Goal: Task Accomplishment & Management: Use online tool/utility

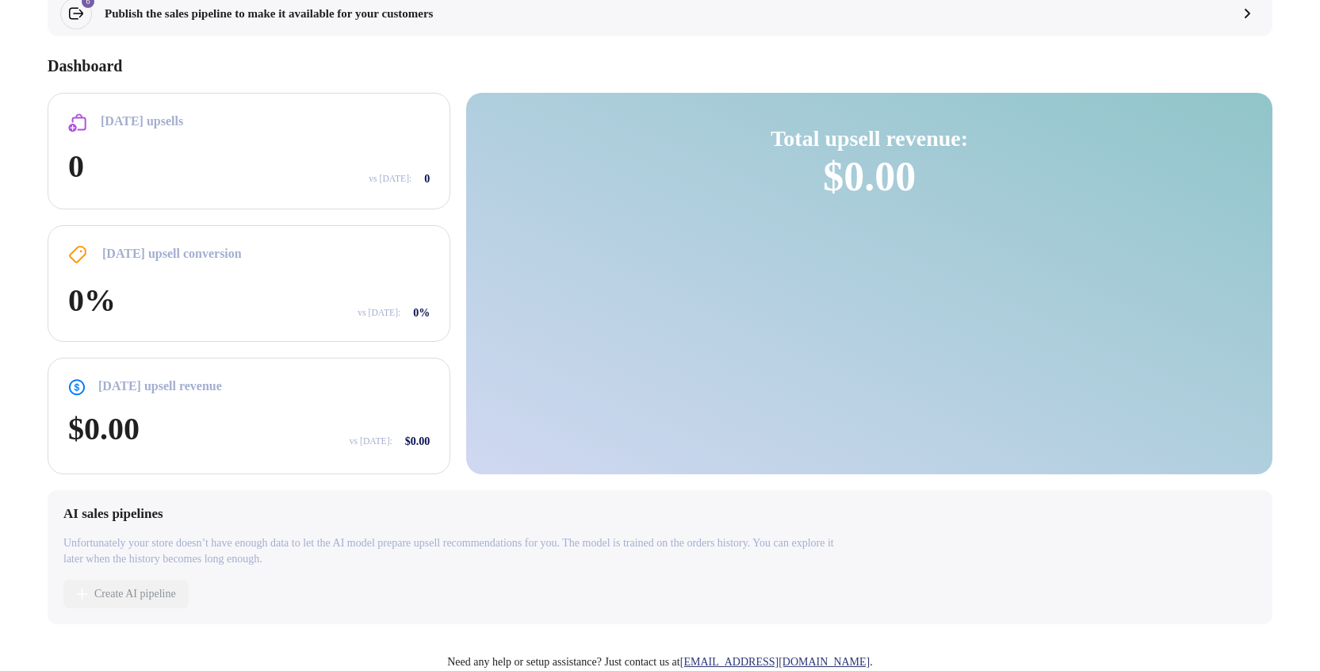
scroll to position [350, 0]
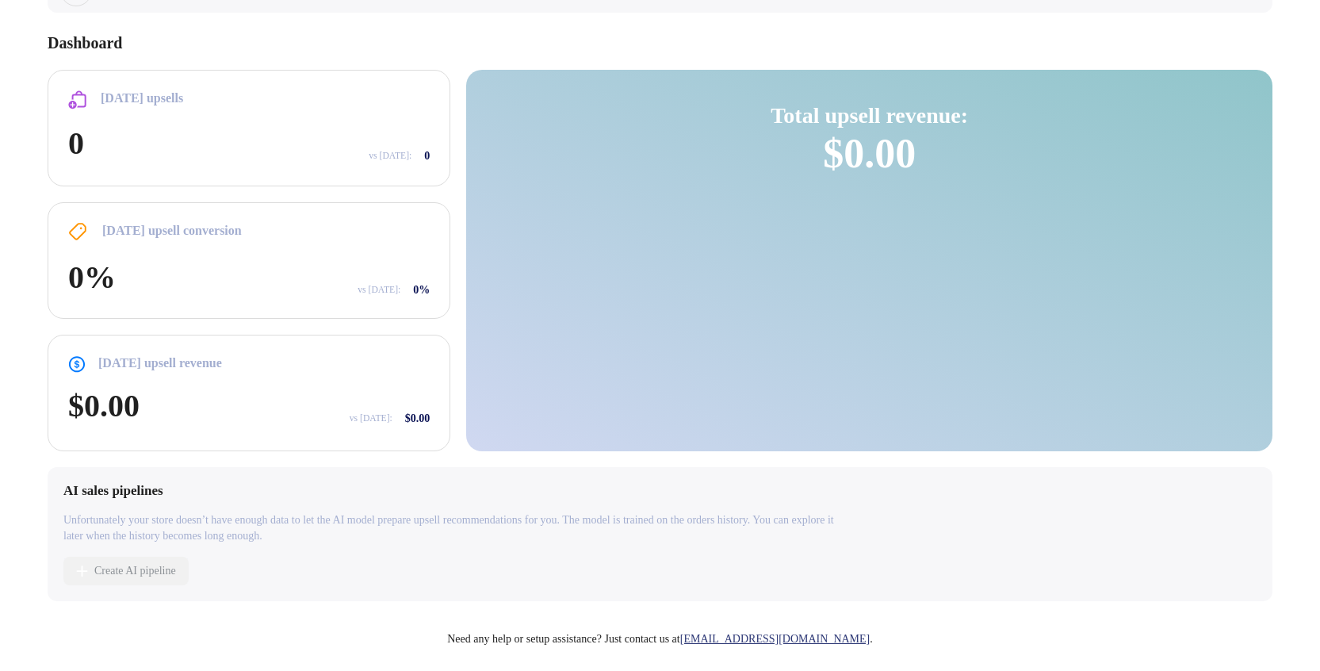
scroll to position [98, 0]
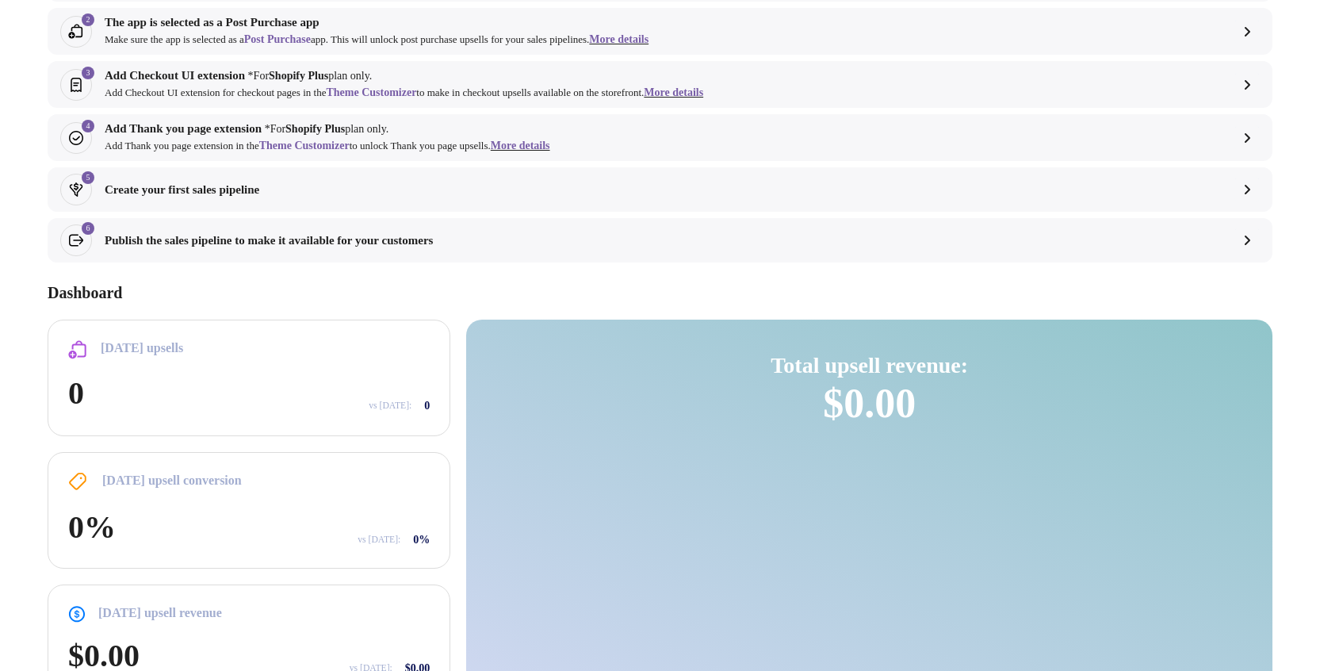
select select "**"
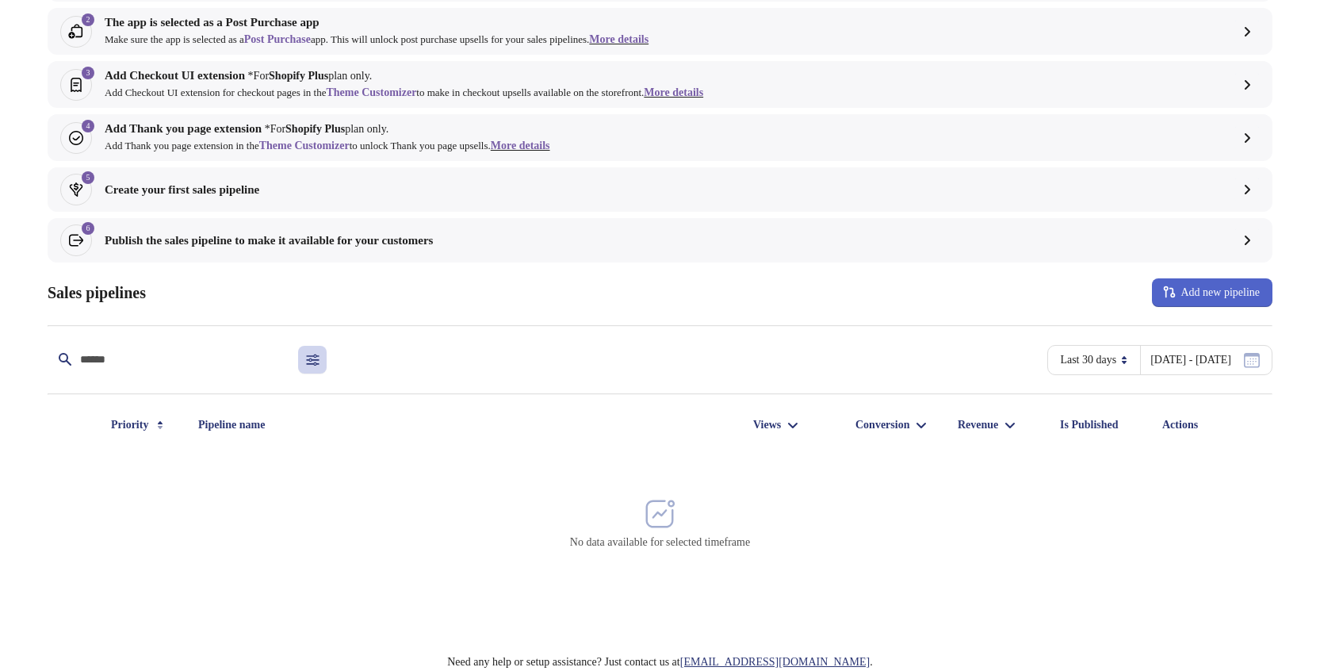
click at [1203, 291] on span "Add new pipeline" at bounding box center [1219, 292] width 79 height 13
click at [1203, 331] on span "Create pipeline" at bounding box center [1209, 335] width 88 height 16
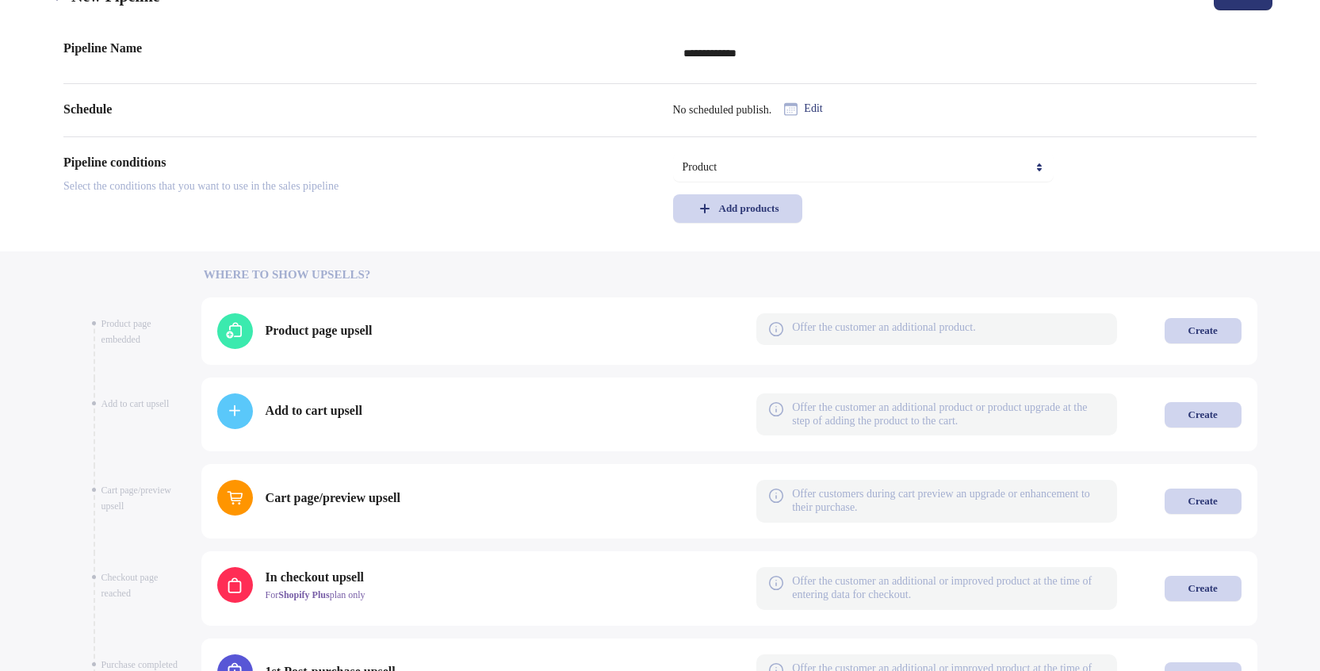
scroll to position [608, 0]
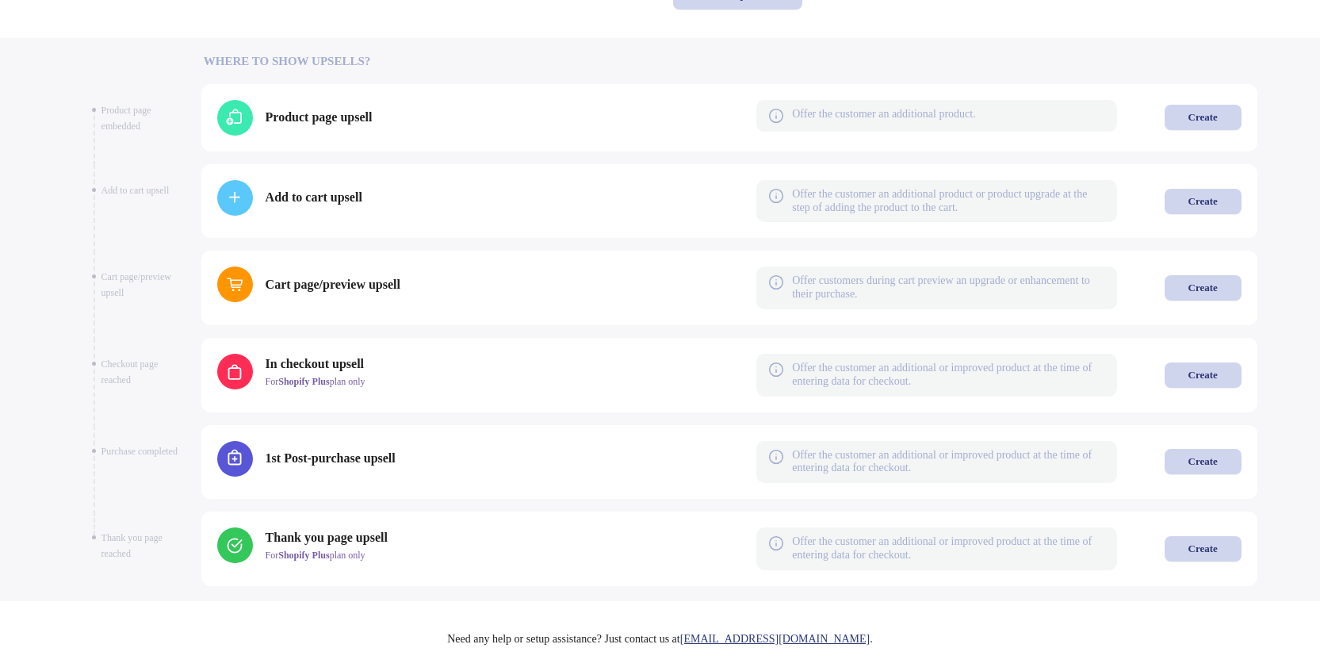
click at [358, 460] on span "1st Post-purchase upsell" at bounding box center [331, 458] width 130 height 19
click at [1226, 457] on button "Create" at bounding box center [1202, 461] width 77 height 25
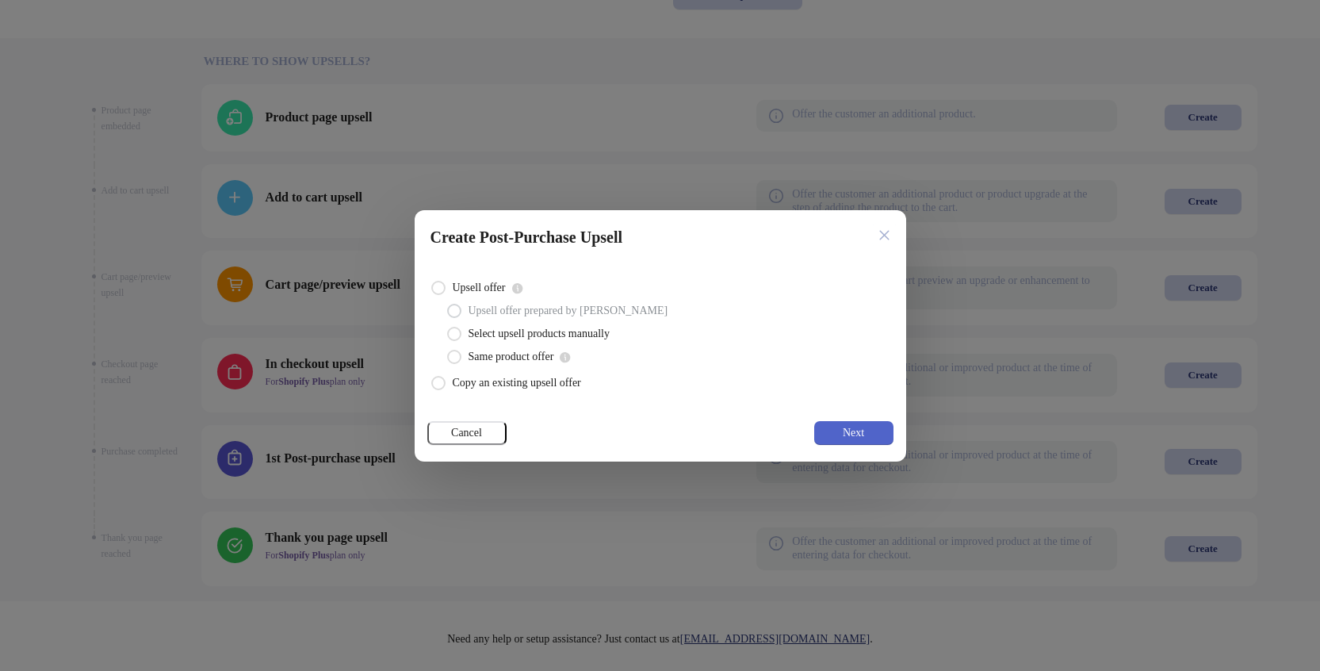
click at [874, 425] on button "Next" at bounding box center [853, 433] width 79 height 24
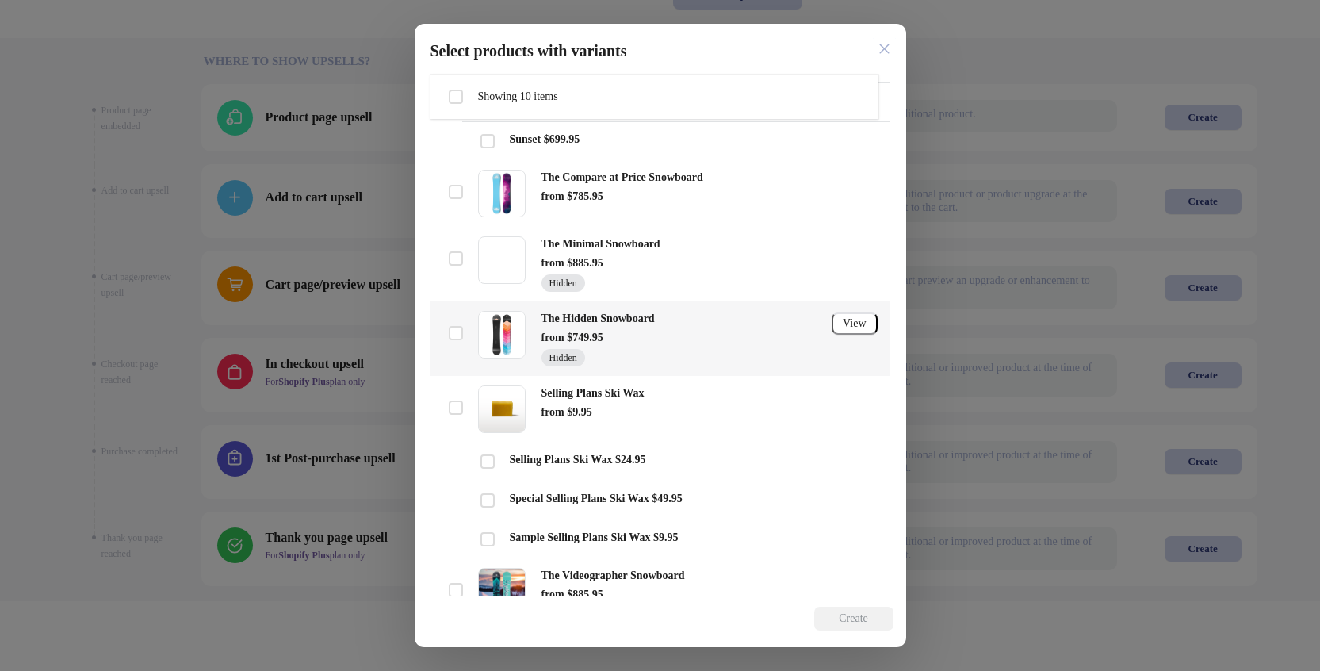
scroll to position [805, 0]
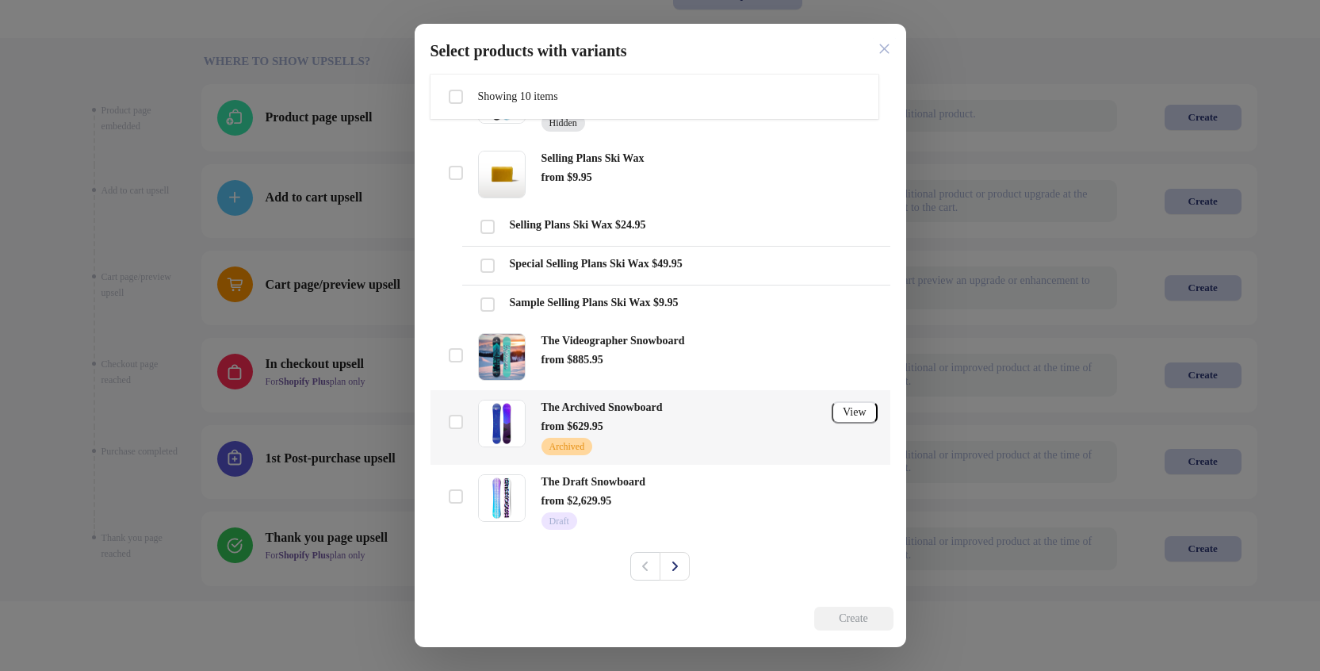
click at [627, 407] on span "The Archived Snowboard" at bounding box center [601, 407] width 121 height 12
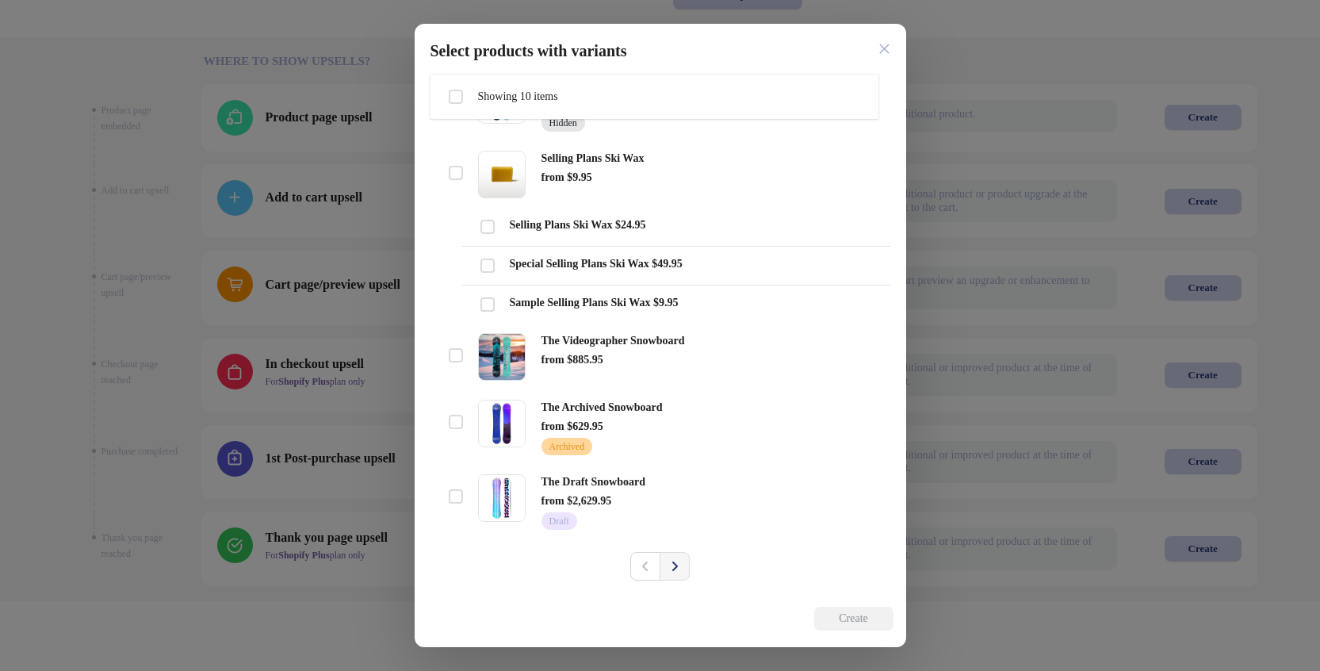
click at [670, 472] on button "Next" at bounding box center [675, 566] width 30 height 29
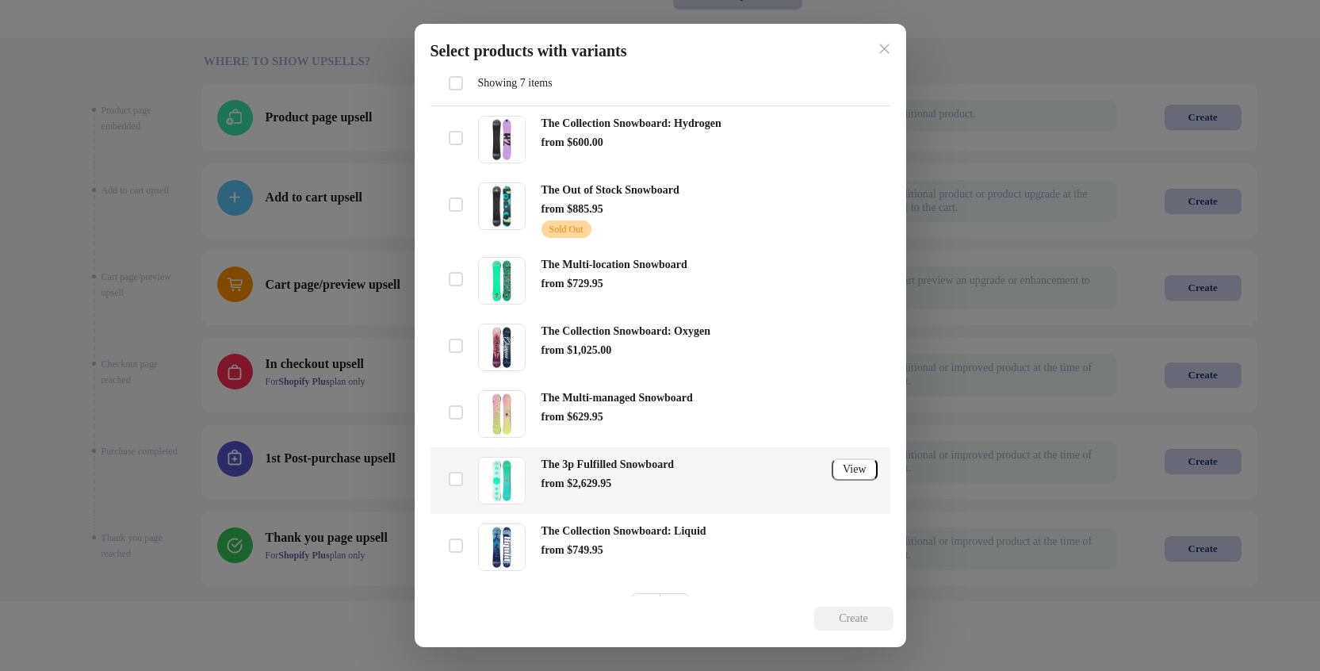
scroll to position [118, 0]
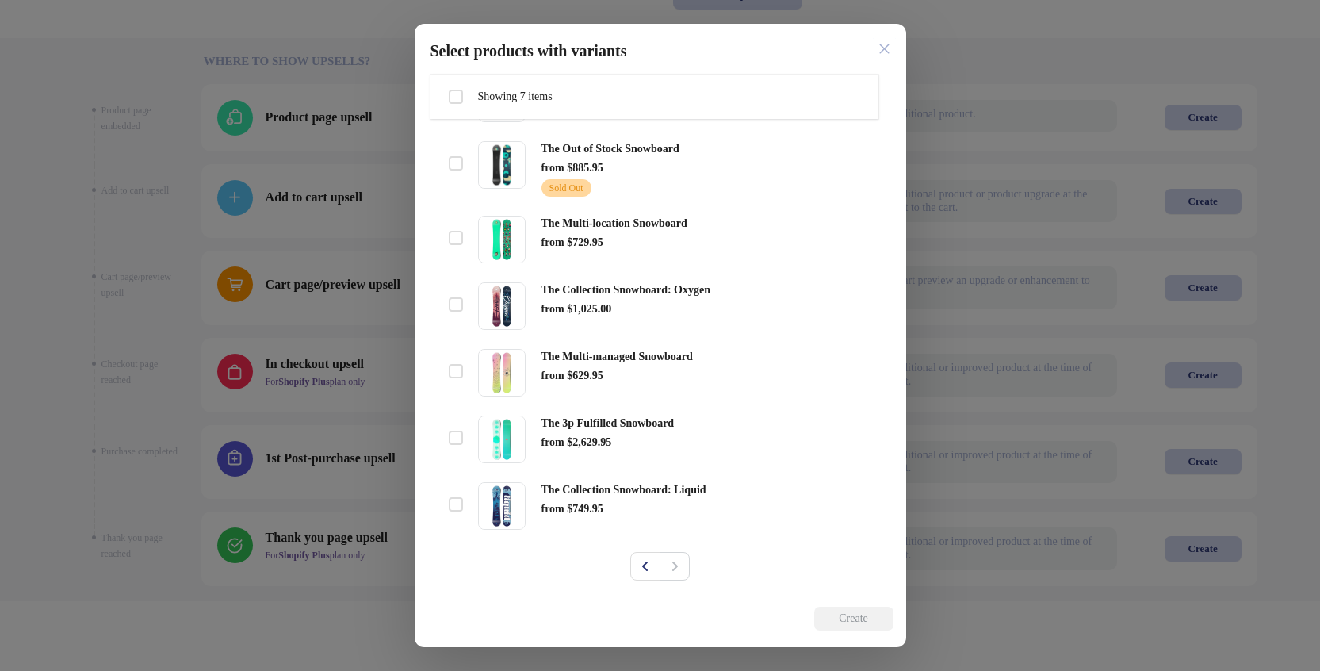
click at [617, 85] on div "Select all 7 items Showing 7 items" at bounding box center [654, 96] width 423 height 29
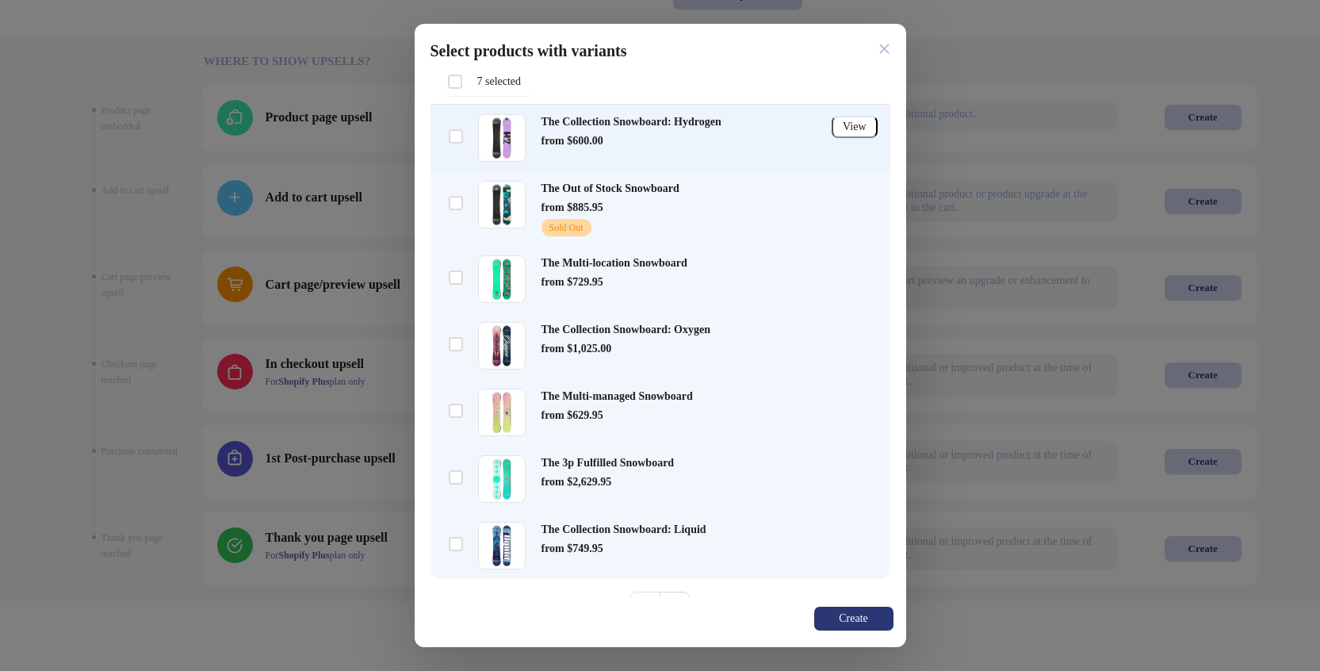
scroll to position [0, 0]
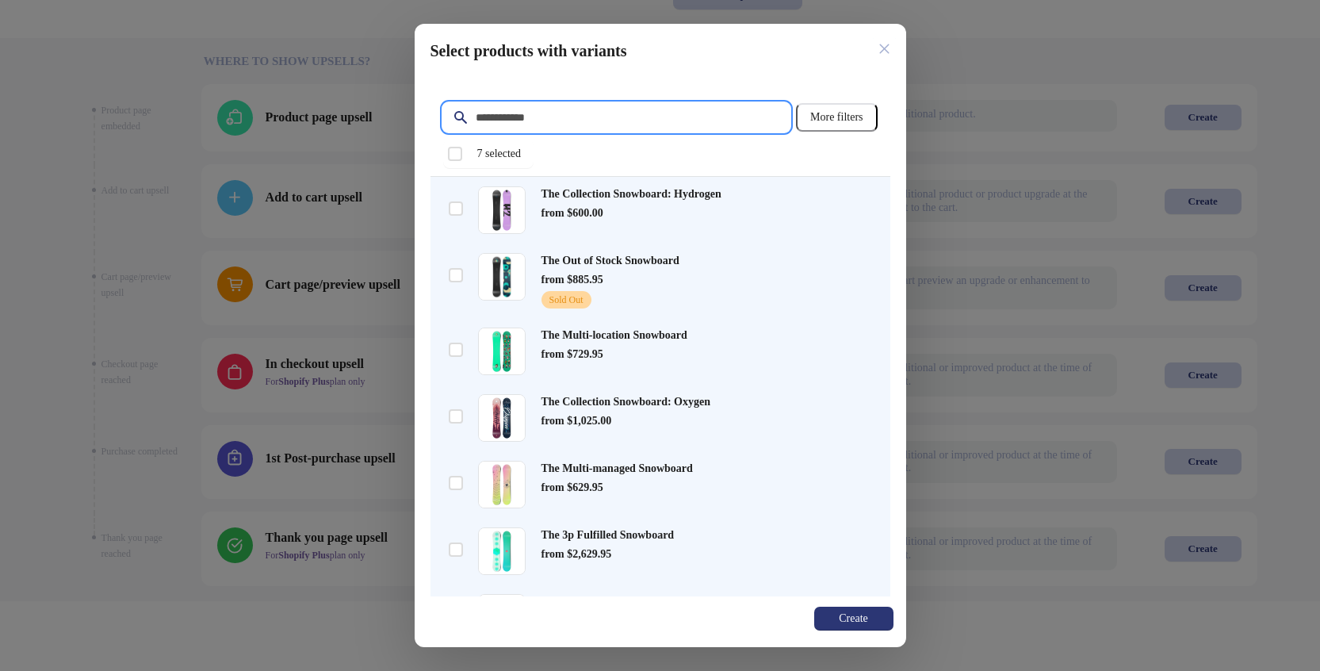
click at [526, 119] on input "Filter items" at bounding box center [633, 117] width 316 height 29
paste input "**********"
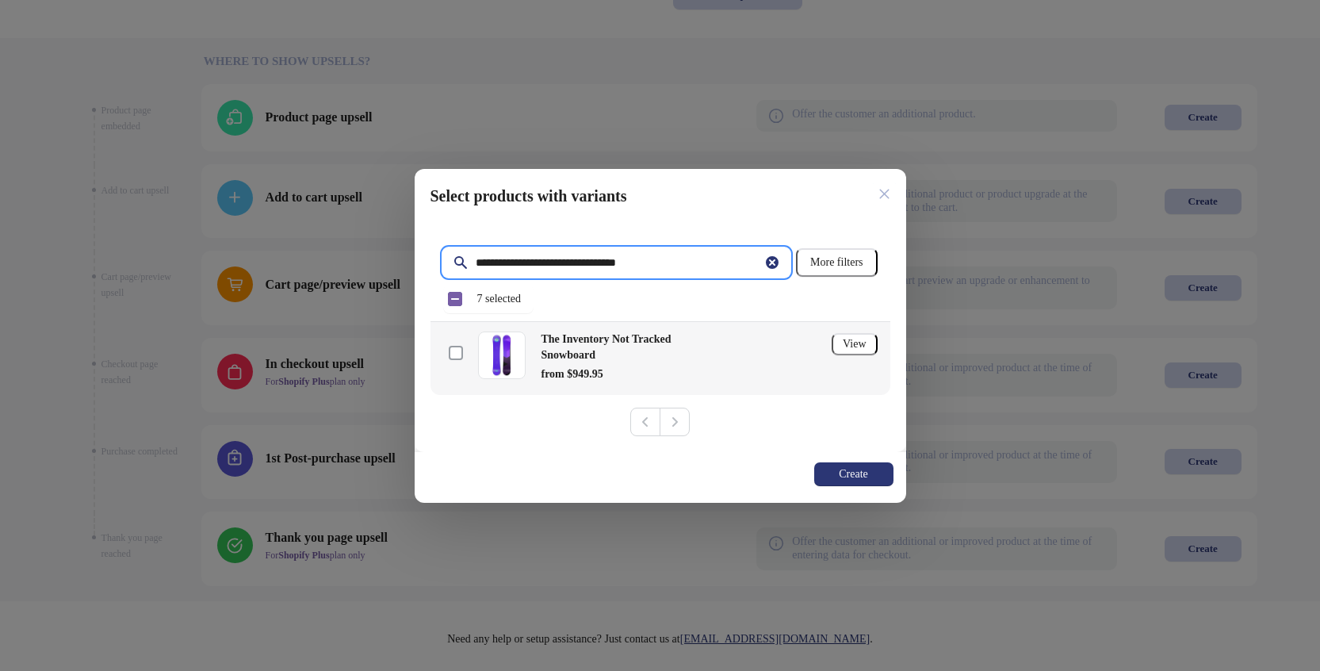
type input "**********"
click at [459, 352] on span at bounding box center [456, 353] width 14 height 14
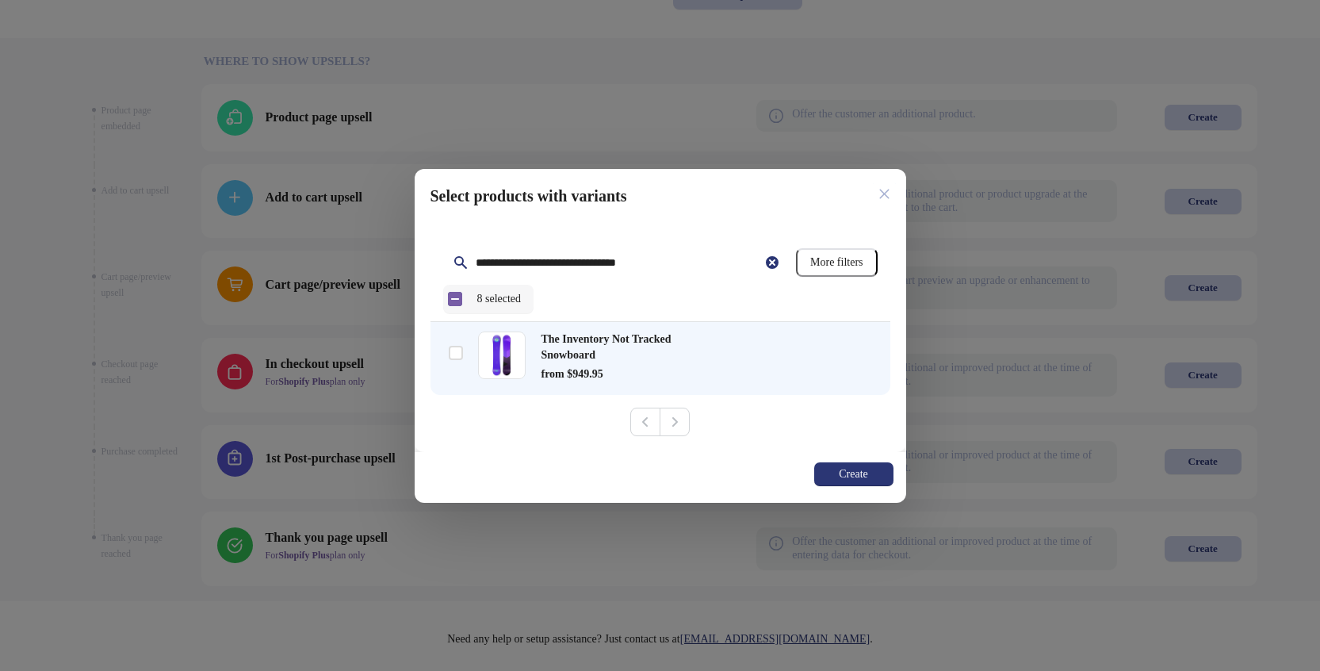
click at [457, 304] on div "Select item 8 selected" at bounding box center [488, 299] width 91 height 29
click at [455, 295] on div "Deselect item 1 selected" at bounding box center [488, 299] width 91 height 29
click at [464, 358] on div "checkbox" at bounding box center [456, 355] width 38 height 67
click at [866, 472] on span "Create" at bounding box center [853, 474] width 29 height 13
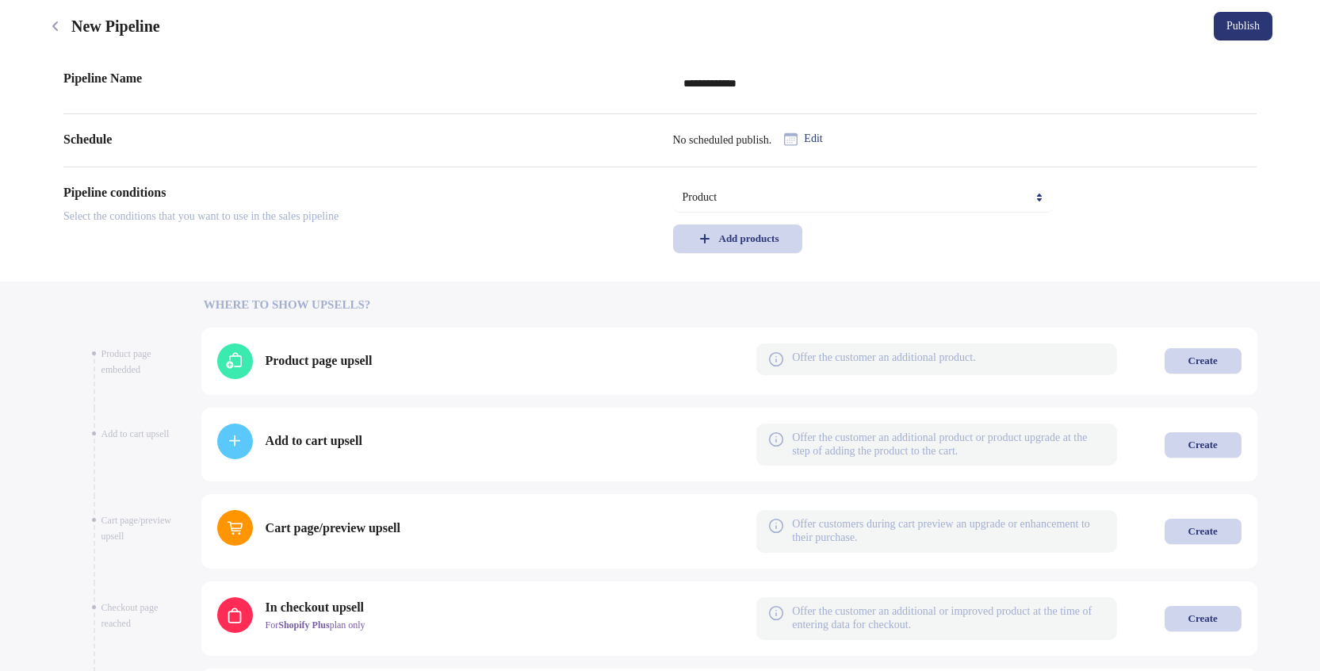
scroll to position [95, 0]
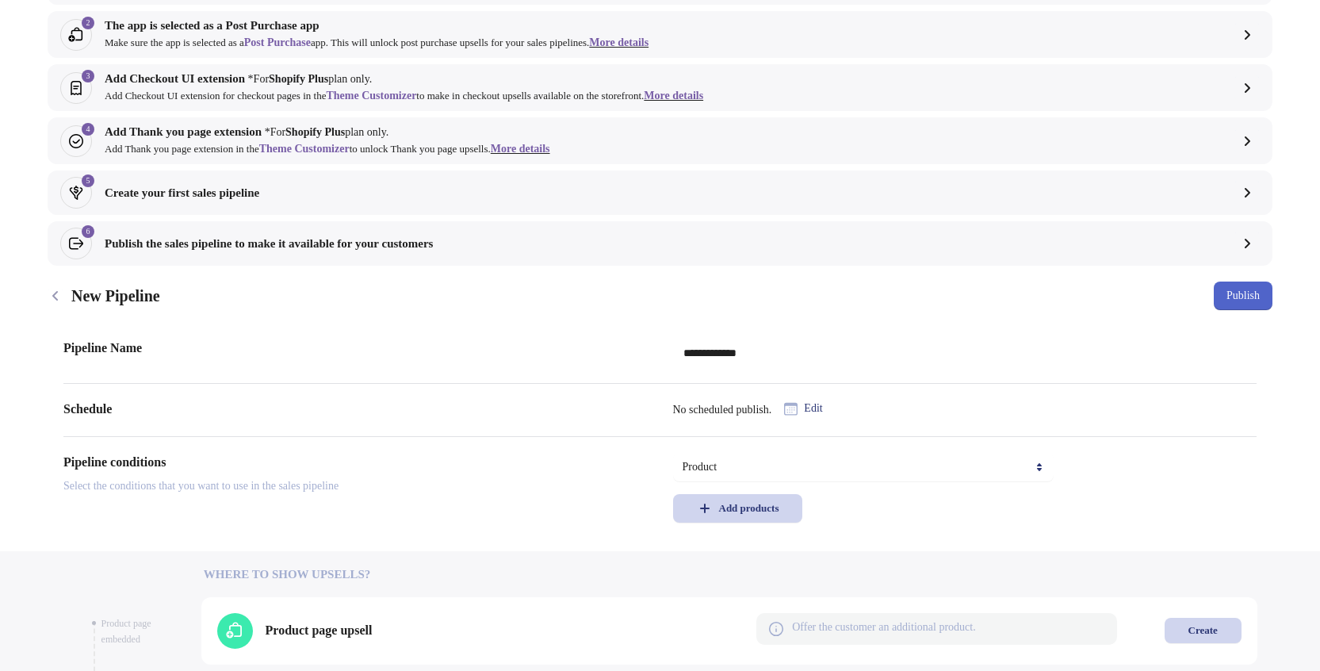
click at [1239, 299] on span "Publish" at bounding box center [1242, 295] width 33 height 13
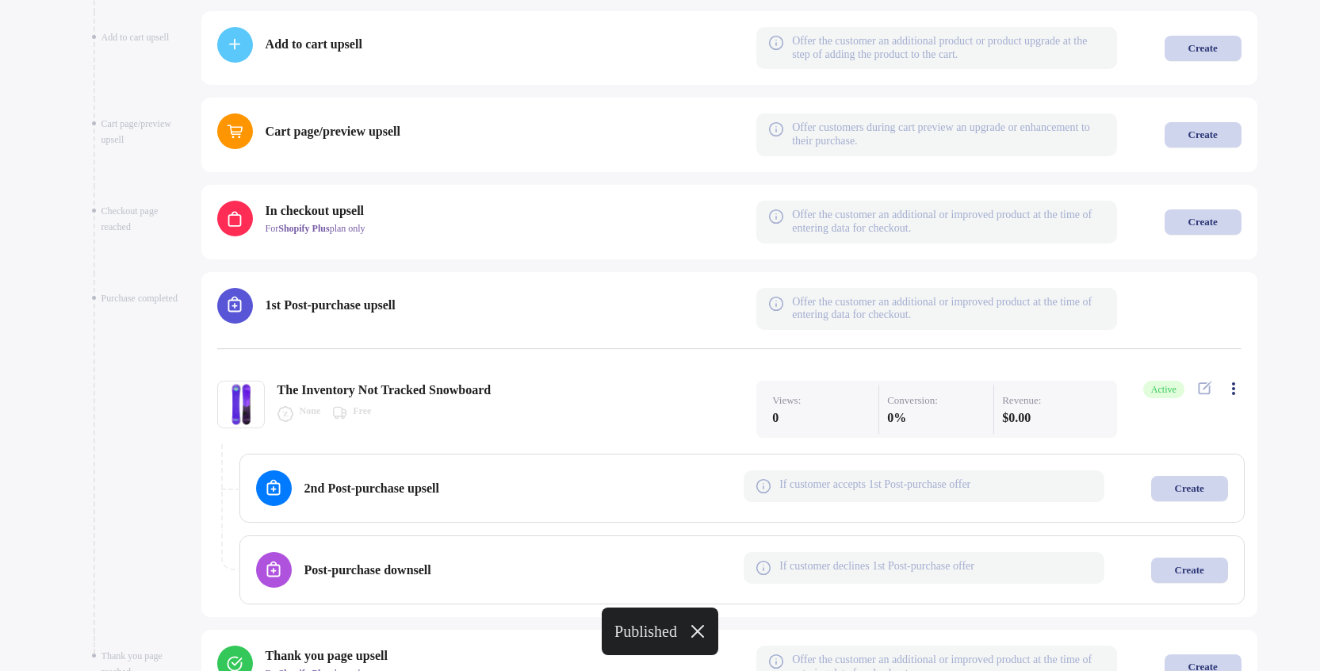
scroll to position [867, 0]
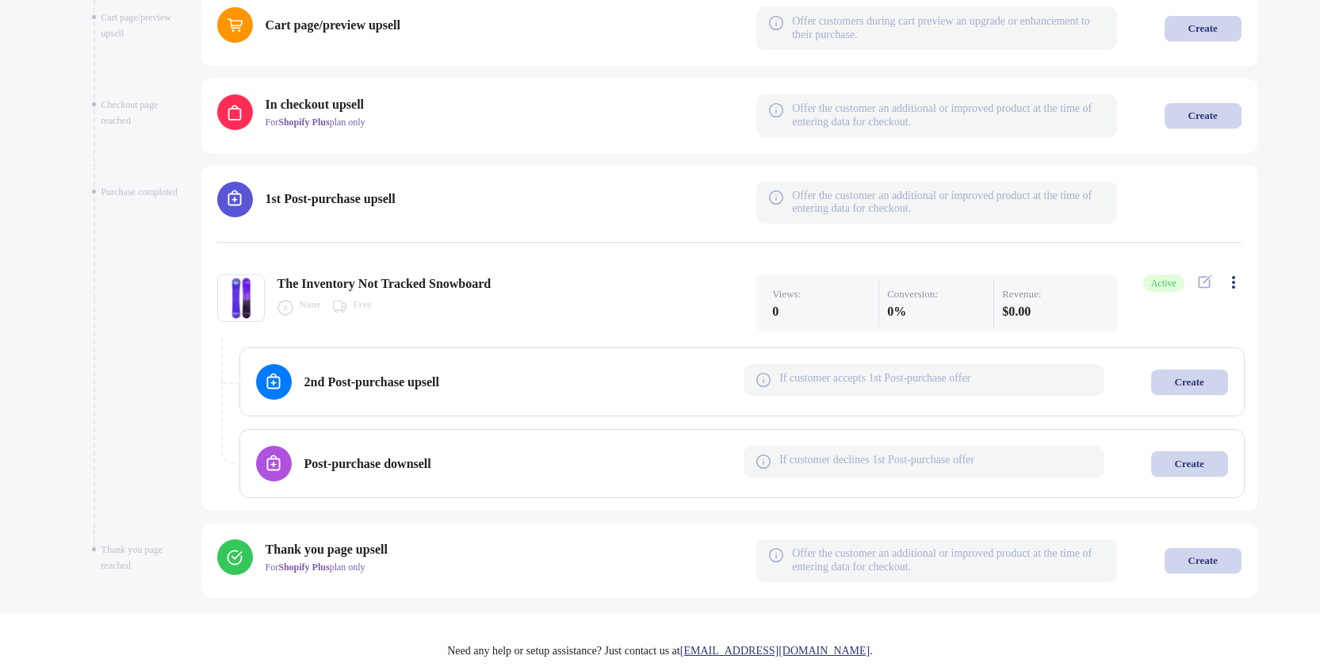
click at [1175, 384] on div "2nd Post-purchase upsell If customer accepts 1st Post-purchase offer Create" at bounding box center [742, 382] width 972 height 36
click at [1188, 381] on button "Create" at bounding box center [1189, 381] width 77 height 25
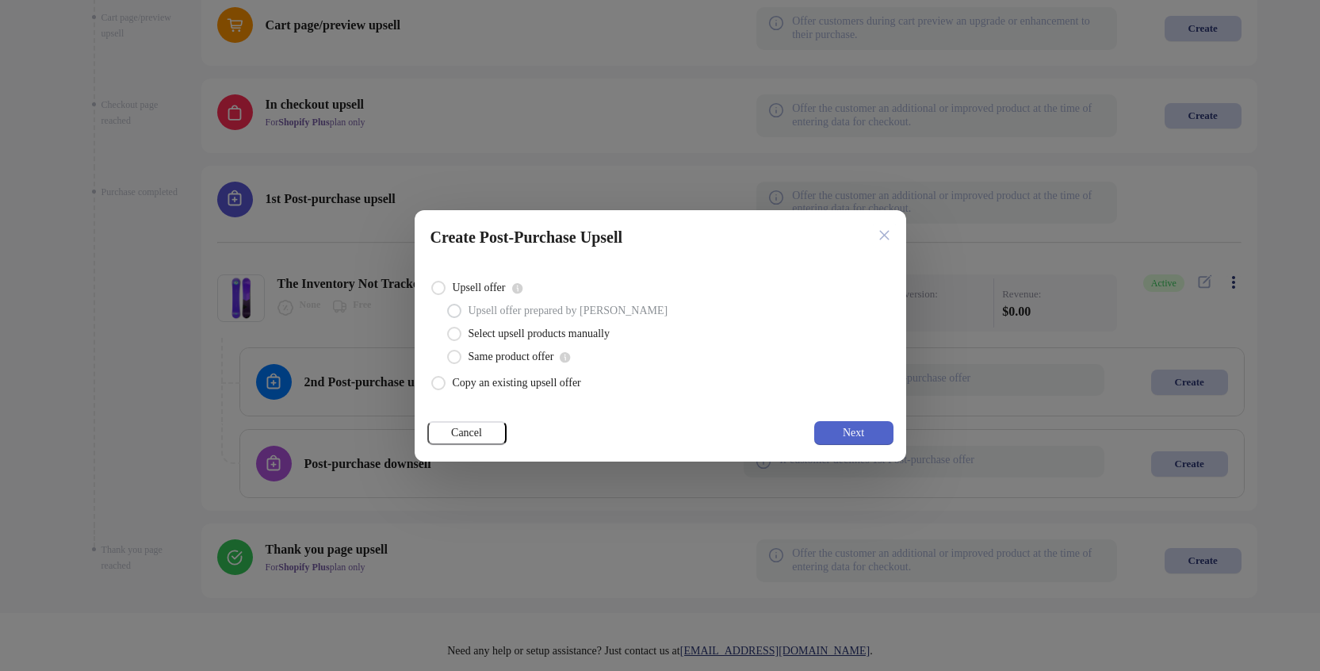
click at [846, 427] on span "Next" at bounding box center [853, 432] width 21 height 13
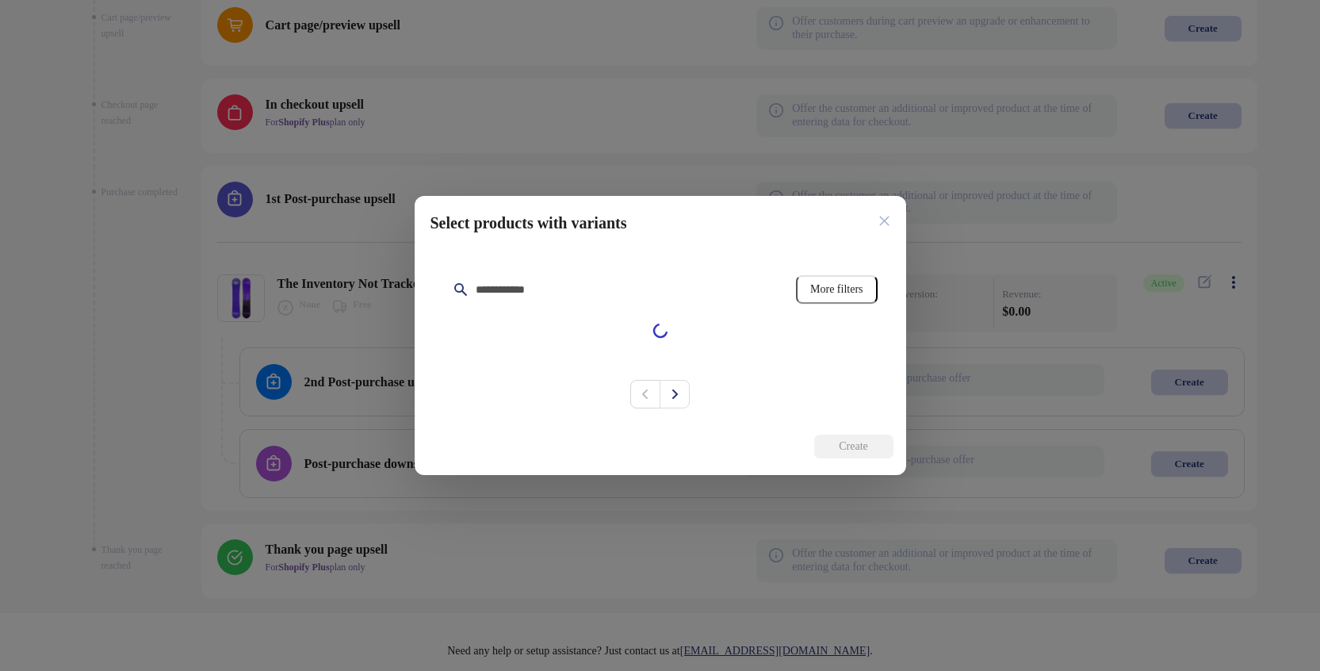
scroll to position [785, 0]
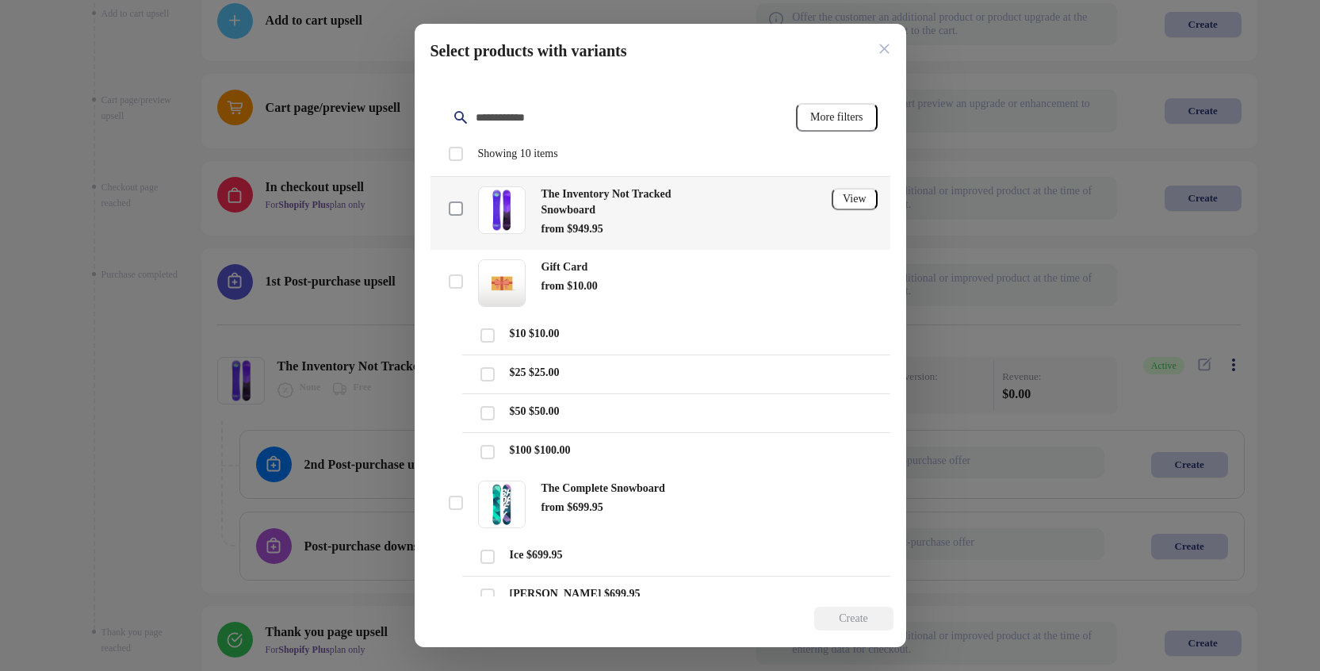
click at [457, 204] on span at bounding box center [456, 208] width 14 height 14
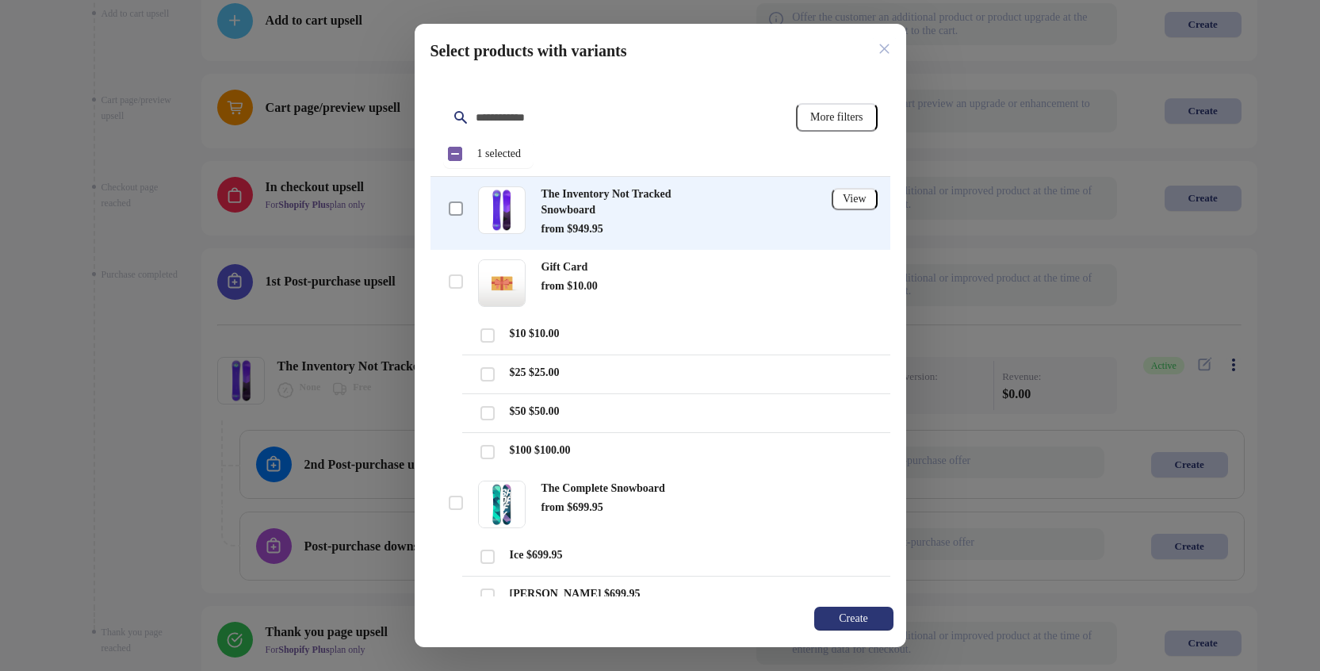
click at [452, 210] on span at bounding box center [456, 208] width 14 height 14
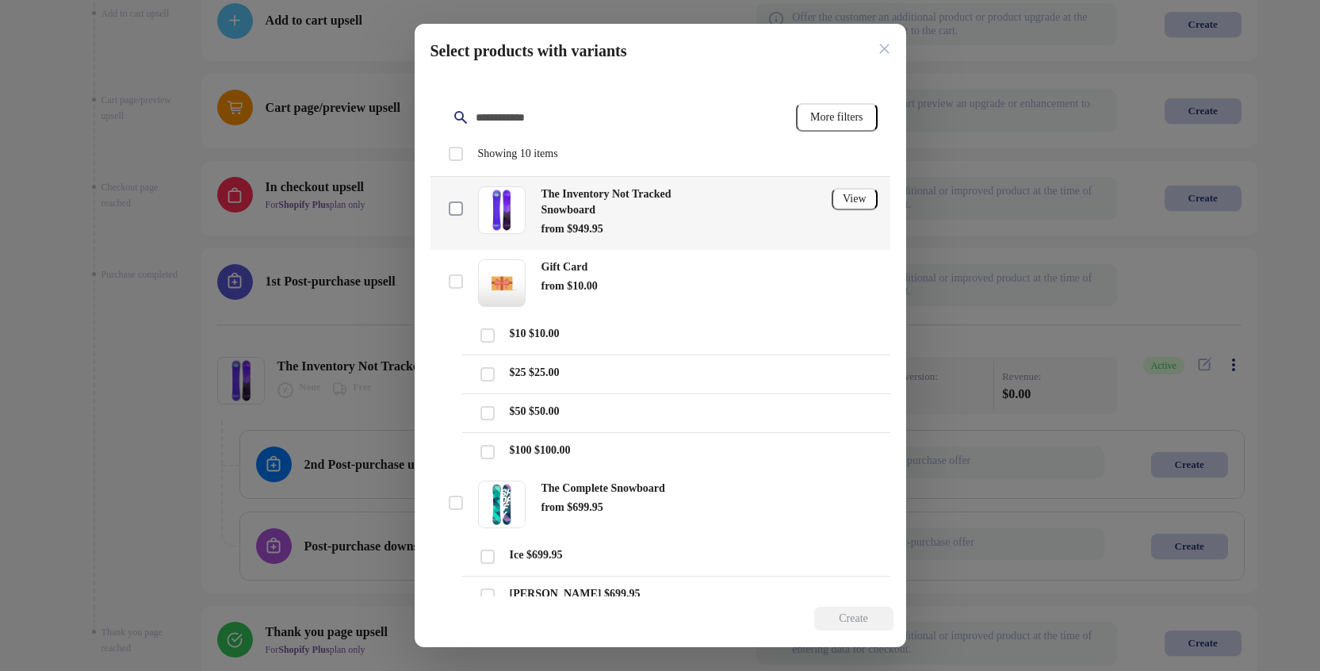
click at [452, 210] on span at bounding box center [456, 208] width 14 height 14
click at [881, 472] on button "Create" at bounding box center [853, 618] width 79 height 24
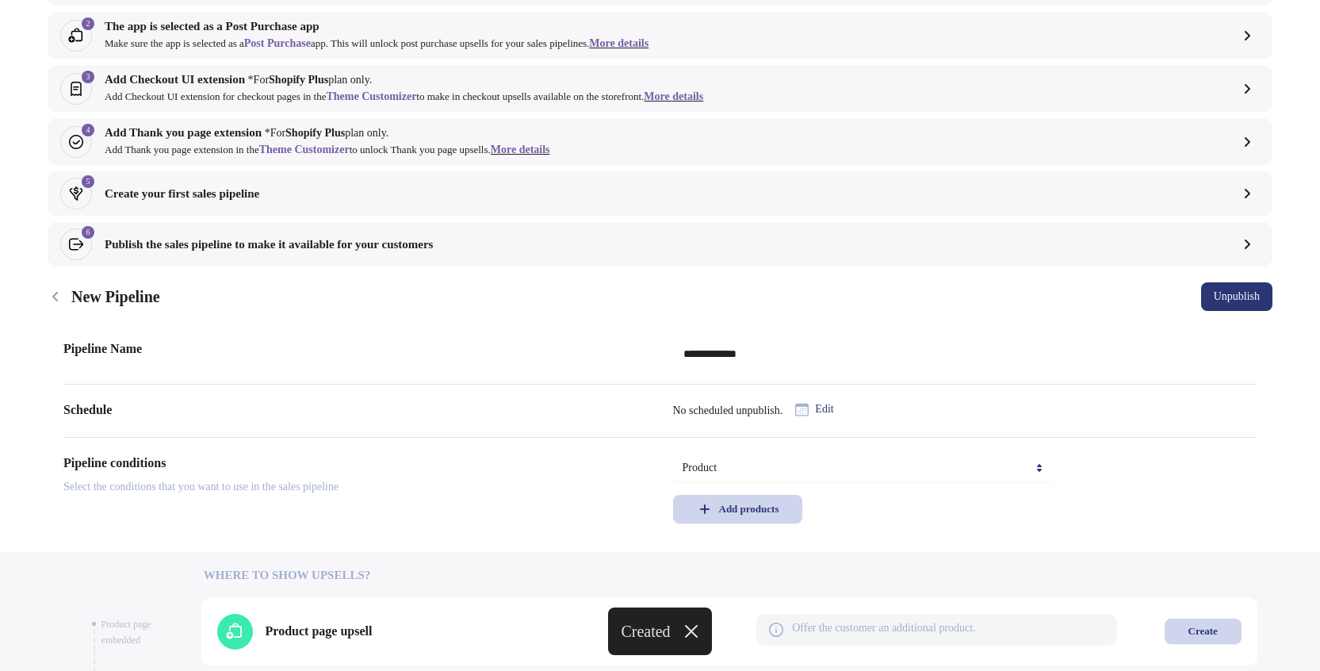
scroll to position [0, 0]
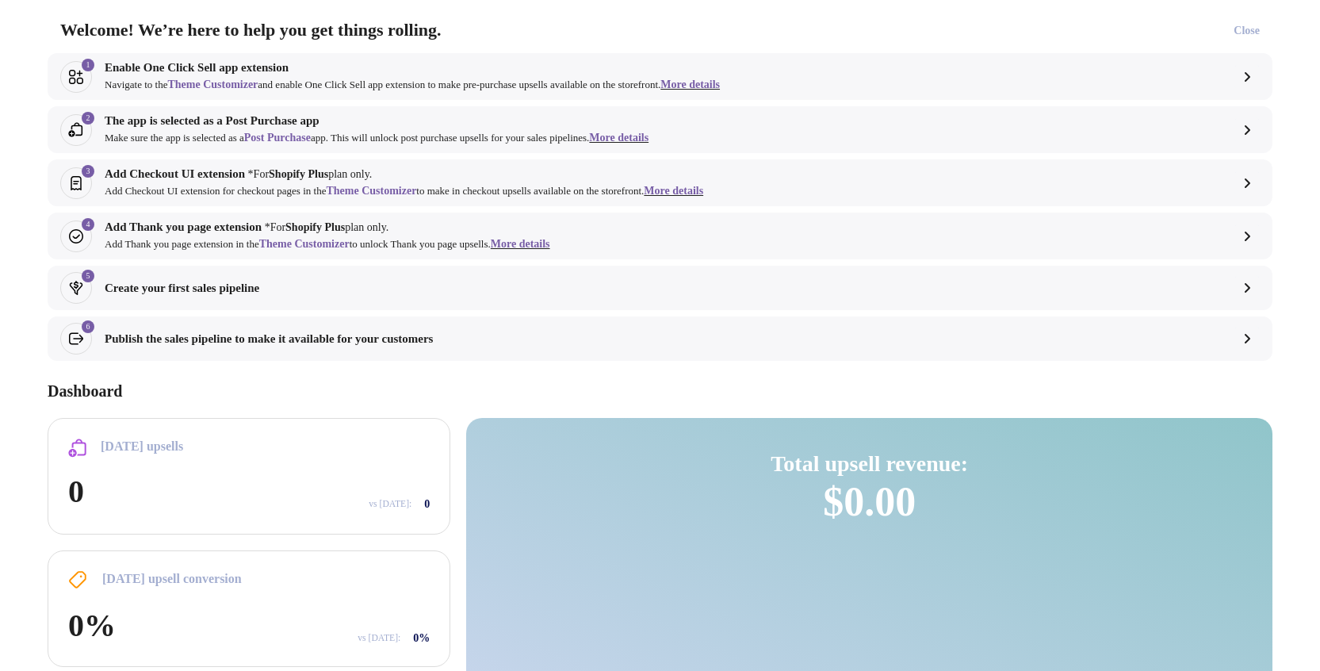
scroll to position [350, 0]
